Goal: Transaction & Acquisition: Book appointment/travel/reservation

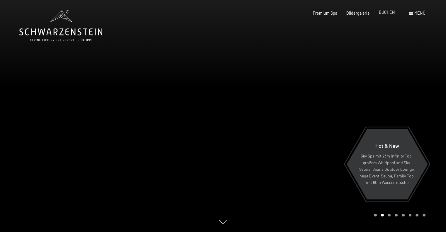
click at [384, 13] on span "BUCHEN" at bounding box center [387, 12] width 16 height 5
click at [382, 11] on span "BUCHEN" at bounding box center [387, 12] width 16 height 5
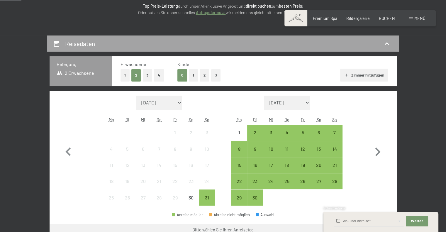
scroll to position [98, 0]
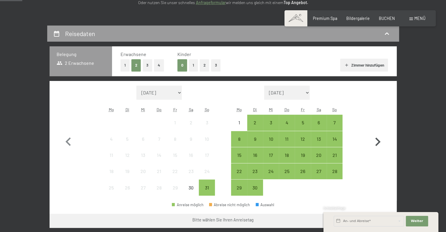
click at [377, 139] on icon "button" at bounding box center [377, 142] width 5 height 9
select select "[DATE]"
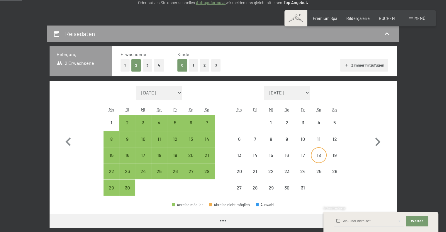
select select "[DATE]"
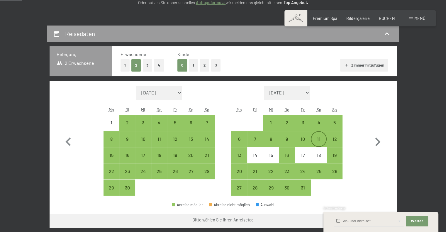
click at [318, 138] on div "11" at bounding box center [318, 144] width 15 height 15
select select "[DATE]"
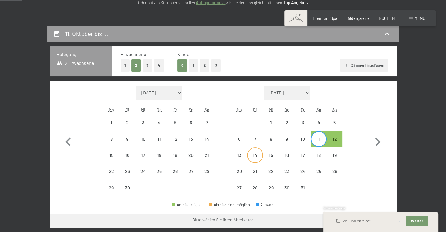
click at [254, 157] on div "14" at bounding box center [255, 160] width 15 height 15
select select "[DATE]"
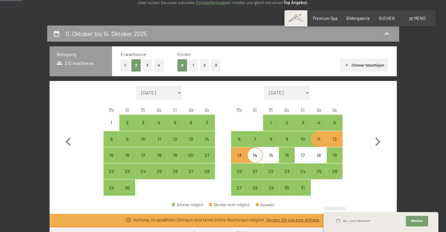
click at [322, 142] on div "11" at bounding box center [318, 144] width 15 height 15
select select "[DATE]"
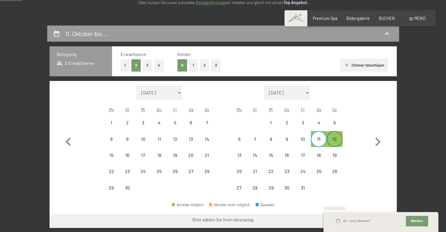
click at [333, 142] on div "12" at bounding box center [334, 144] width 15 height 15
select select "[DATE]"
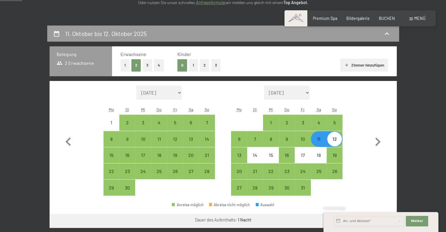
click at [322, 142] on div "11" at bounding box center [318, 144] width 15 height 15
select select "[DATE]"
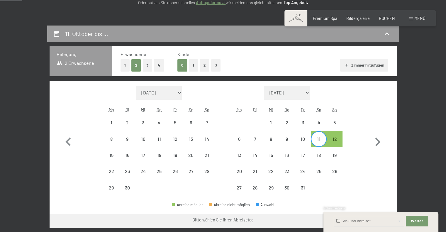
click at [320, 139] on div "11" at bounding box center [318, 144] width 15 height 15
select select "[DATE]"
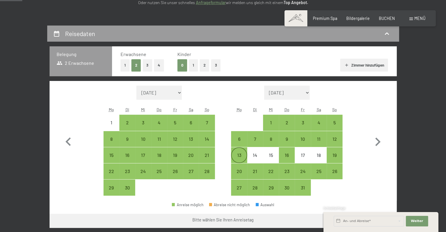
click at [241, 154] on div "13" at bounding box center [239, 160] width 15 height 15
select select "[DATE]"
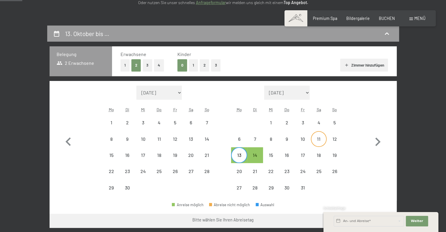
click at [316, 138] on div "11" at bounding box center [318, 144] width 15 height 15
select select "[DATE]"
click at [256, 156] on div "14" at bounding box center [255, 160] width 15 height 15
select select "[DATE]"
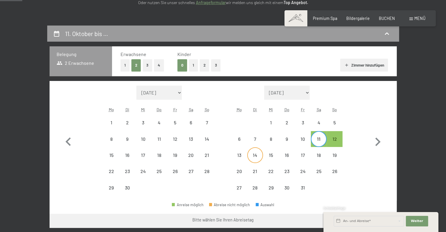
select select "[DATE]"
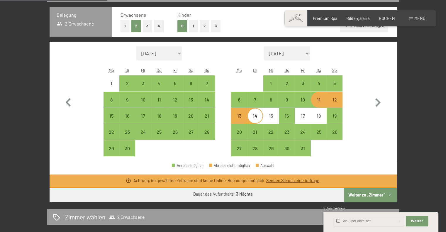
scroll to position [147, 0]
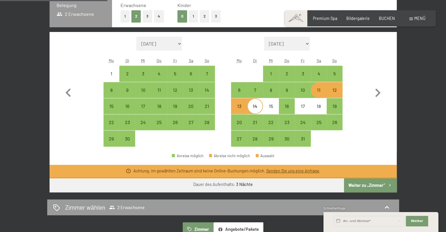
click at [334, 91] on div "12" at bounding box center [334, 95] width 15 height 15
select select "[DATE]"
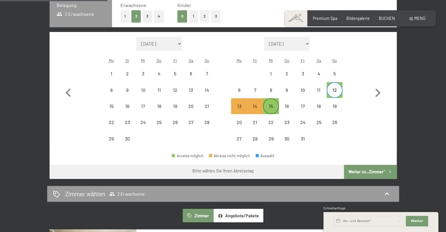
click at [271, 105] on div "15" at bounding box center [271, 111] width 15 height 15
select select "[DATE]"
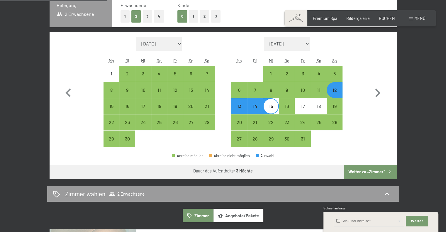
click at [254, 108] on div "14" at bounding box center [255, 111] width 15 height 15
select select "[DATE]"
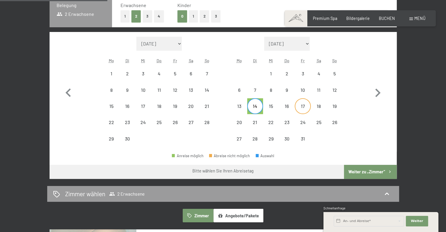
click at [301, 107] on div "17" at bounding box center [302, 111] width 15 height 15
select select "[DATE]"
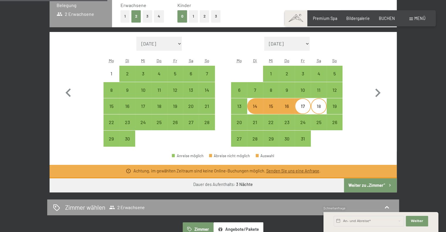
click at [315, 107] on div "18" at bounding box center [318, 111] width 15 height 15
select select "[DATE]"
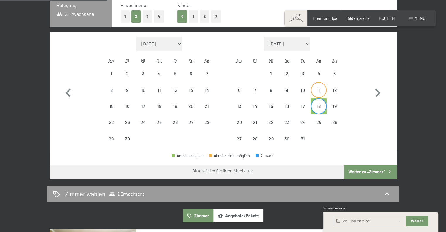
click at [319, 92] on div "11" at bounding box center [318, 95] width 15 height 15
select select "[DATE]"
click at [257, 107] on div "14" at bounding box center [255, 111] width 15 height 15
select select "[DATE]"
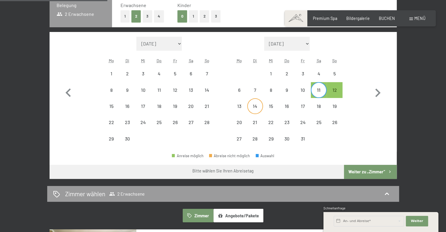
select select "[DATE]"
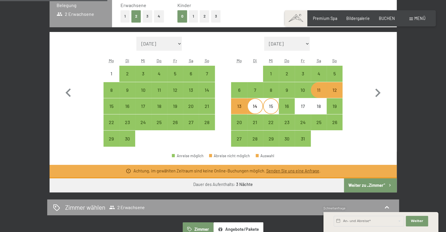
click at [272, 108] on div "15" at bounding box center [271, 111] width 15 height 15
select select "[DATE]"
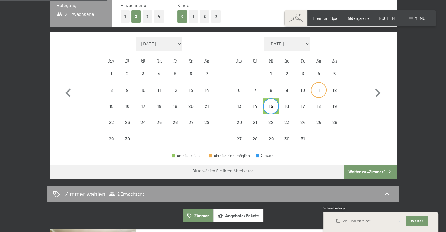
click at [318, 93] on div "11" at bounding box center [318, 95] width 15 height 15
select select "[DATE]"
click at [314, 155] on div "Anreise möglich Abreise nicht möglich Auswahl" at bounding box center [223, 158] width 347 height 13
click at [69, 92] on icon "button" at bounding box center [68, 92] width 17 height 17
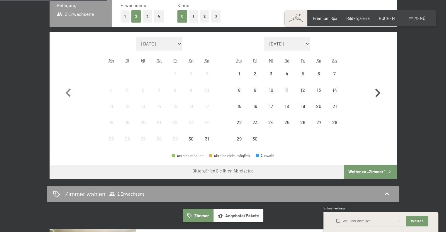
click at [376, 91] on icon "button" at bounding box center [377, 92] width 17 height 17
select select "[DATE]"
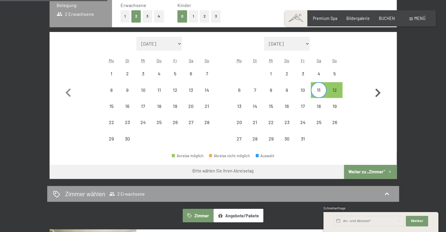
click at [376, 91] on icon "button" at bounding box center [377, 92] width 17 height 17
select select "[DATE]"
select select "2025-11-01"
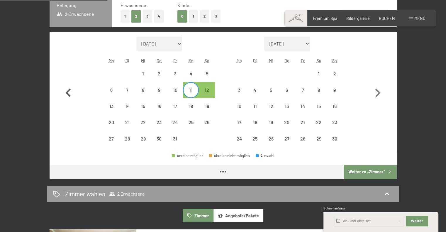
select select "[DATE]"
select select "2025-11-01"
click at [70, 92] on icon "button" at bounding box center [68, 92] width 17 height 17
select select "[DATE]"
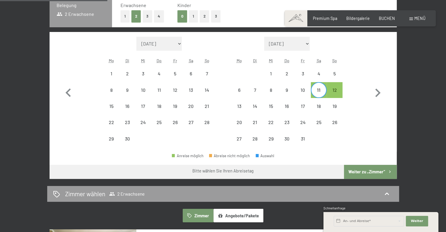
click at [318, 90] on div "11" at bounding box center [318, 95] width 15 height 15
select select "[DATE]"
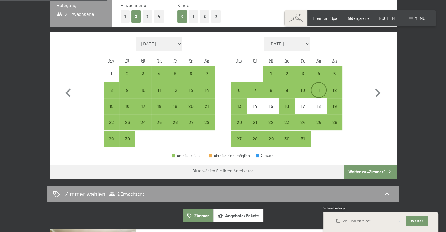
click at [318, 89] on div "11" at bounding box center [318, 95] width 15 height 15
select select "[DATE]"
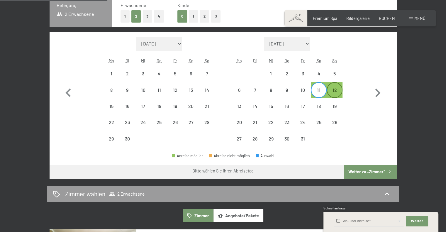
click at [331, 92] on div "12" at bounding box center [334, 95] width 15 height 15
select select "[DATE]"
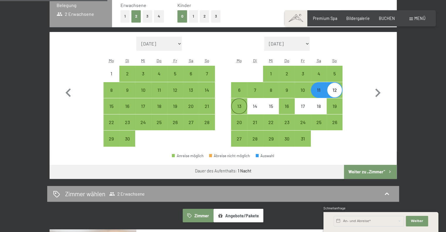
click at [240, 107] on div "13" at bounding box center [239, 111] width 15 height 15
select select "[DATE]"
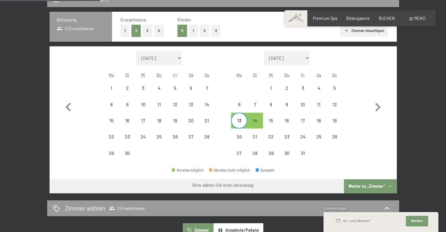
scroll to position [98, 0]
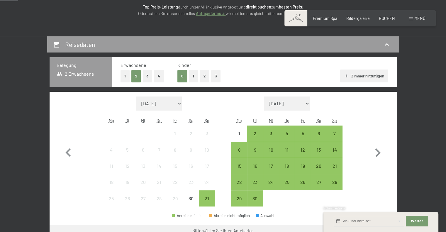
scroll to position [98, 0]
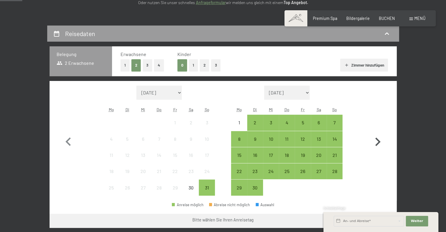
click at [378, 142] on icon "button" at bounding box center [377, 142] width 5 height 9
select select "[DATE]"
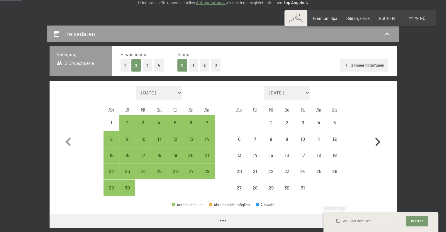
select select "[DATE]"
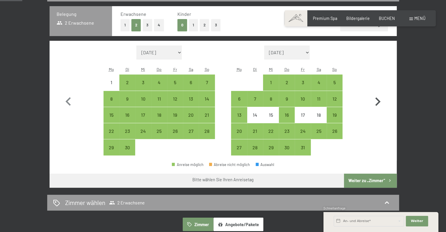
scroll to position [147, 0]
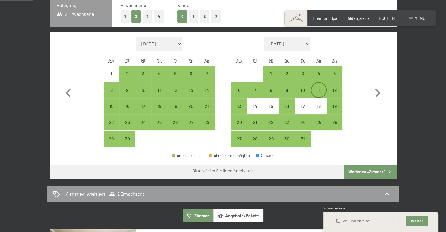
click at [320, 89] on div "11" at bounding box center [318, 95] width 15 height 15
select select "[DATE]"
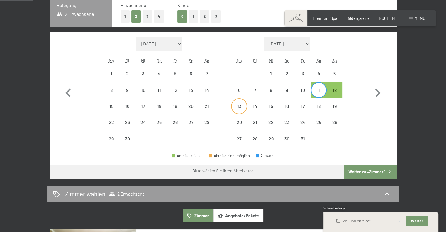
click at [242, 106] on div "13" at bounding box center [239, 111] width 15 height 15
select select "[DATE]"
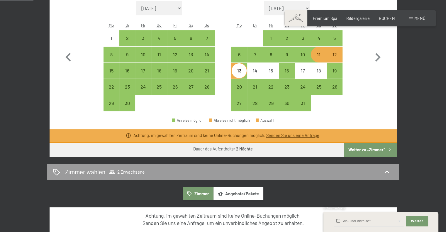
scroll to position [195, 0]
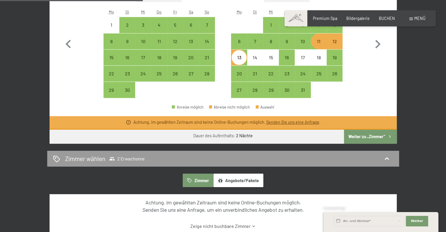
click at [348, 135] on button "Weiter zu „Zimmer“" at bounding box center [370, 137] width 52 height 14
select select "[DATE]"
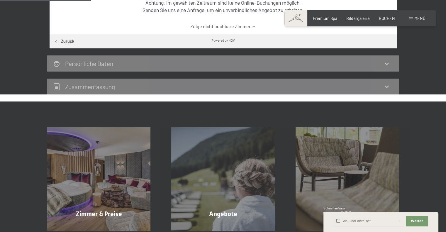
scroll to position [123, 0]
